Goal: Task Accomplishment & Management: Manage account settings

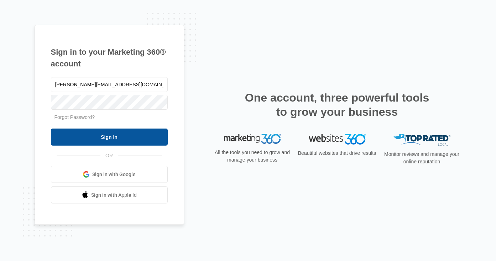
type input "[PERSON_NAME][EMAIL_ADDRESS][DOMAIN_NAME]"
click at [110, 135] on input "Sign In" at bounding box center [109, 137] width 117 height 17
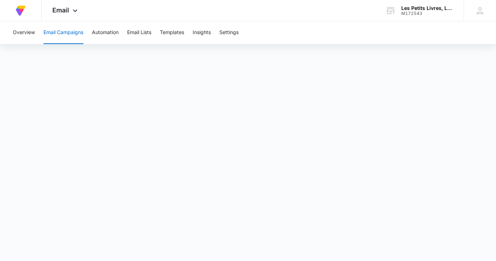
click at [59, 30] on button "Email Campaigns" at bounding box center [63, 32] width 40 height 23
click at [483, 15] on icon at bounding box center [479, 10] width 11 height 11
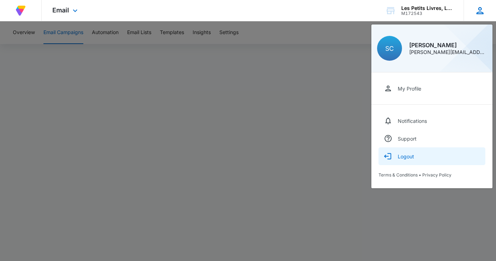
click at [407, 159] on div "Logout" at bounding box center [405, 157] width 16 height 6
